Goal: Navigation & Orientation: Go to known website

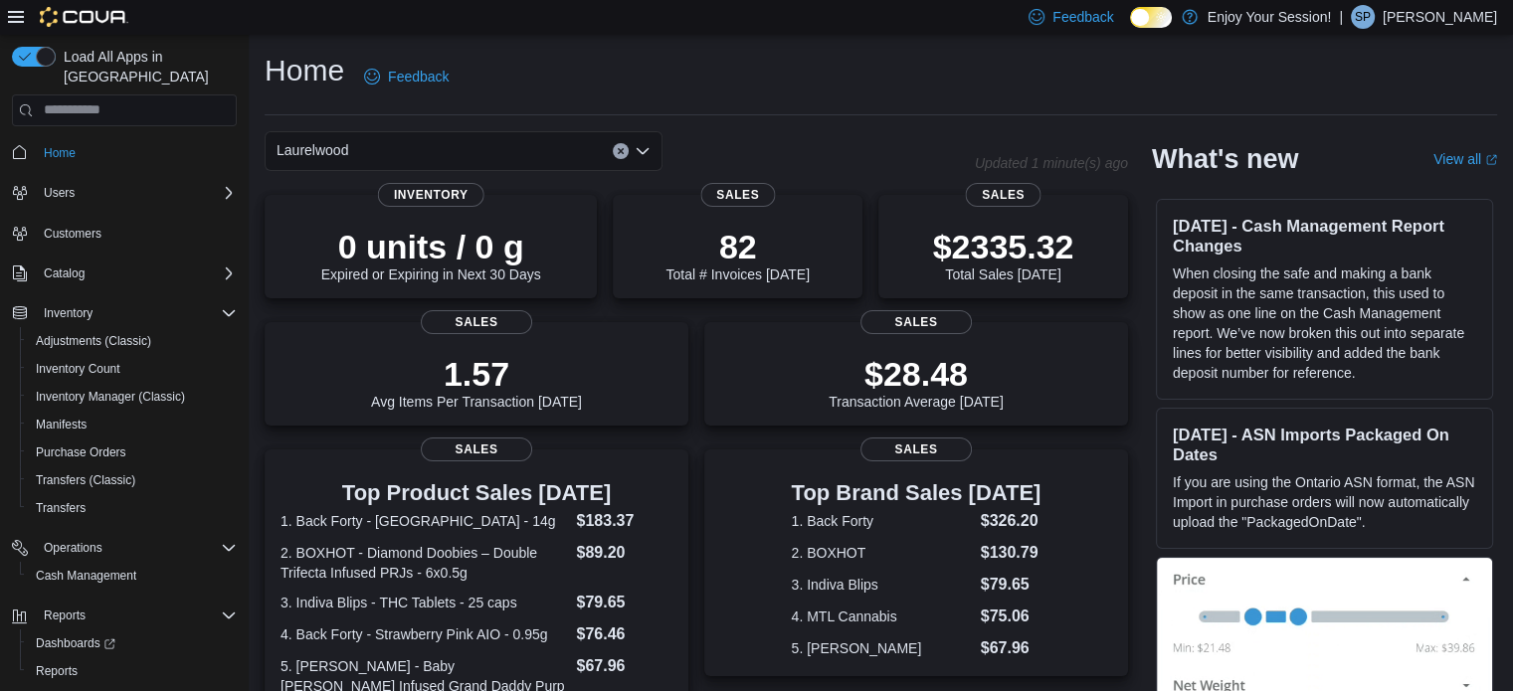
click at [1479, 24] on p "[PERSON_NAME]" at bounding box center [1440, 17] width 114 height 24
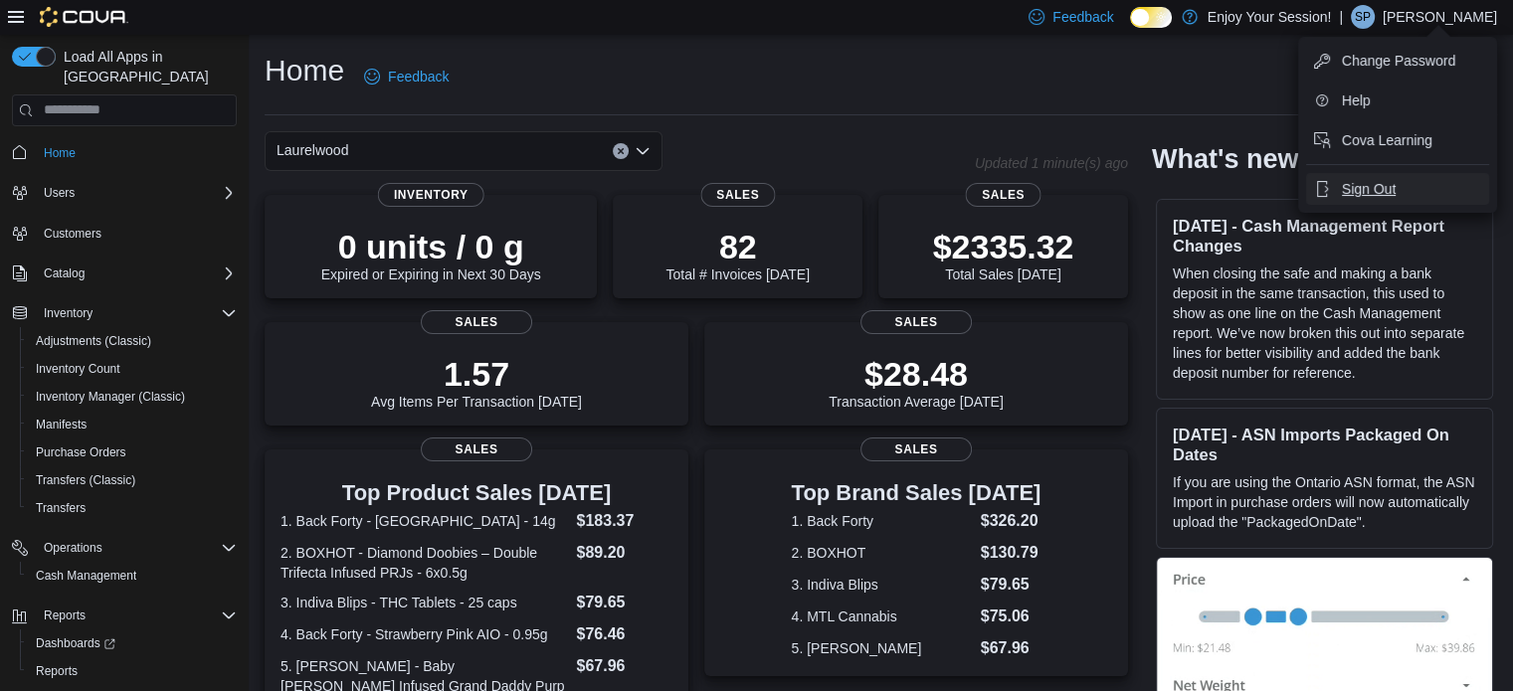
click at [1374, 187] on span "Sign Out" at bounding box center [1369, 189] width 54 height 20
